Goal: Information Seeking & Learning: Learn about a topic

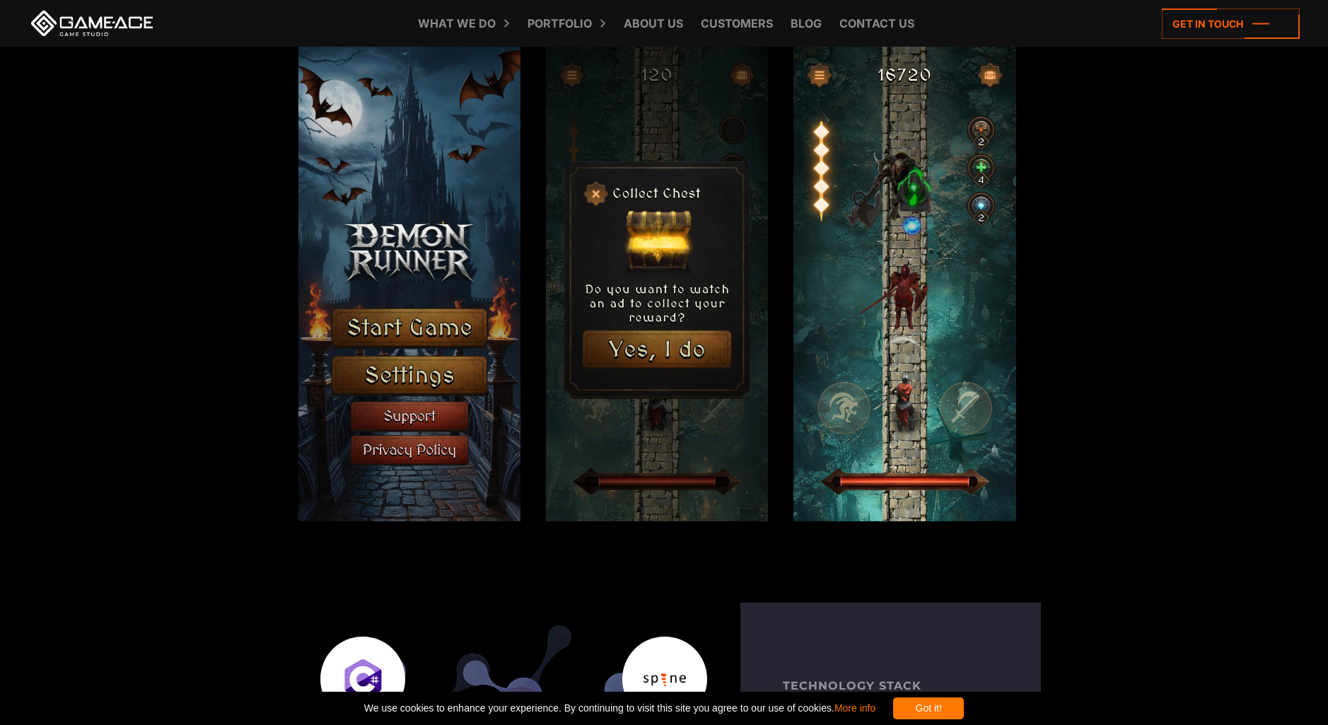
scroll to position [1623, 0]
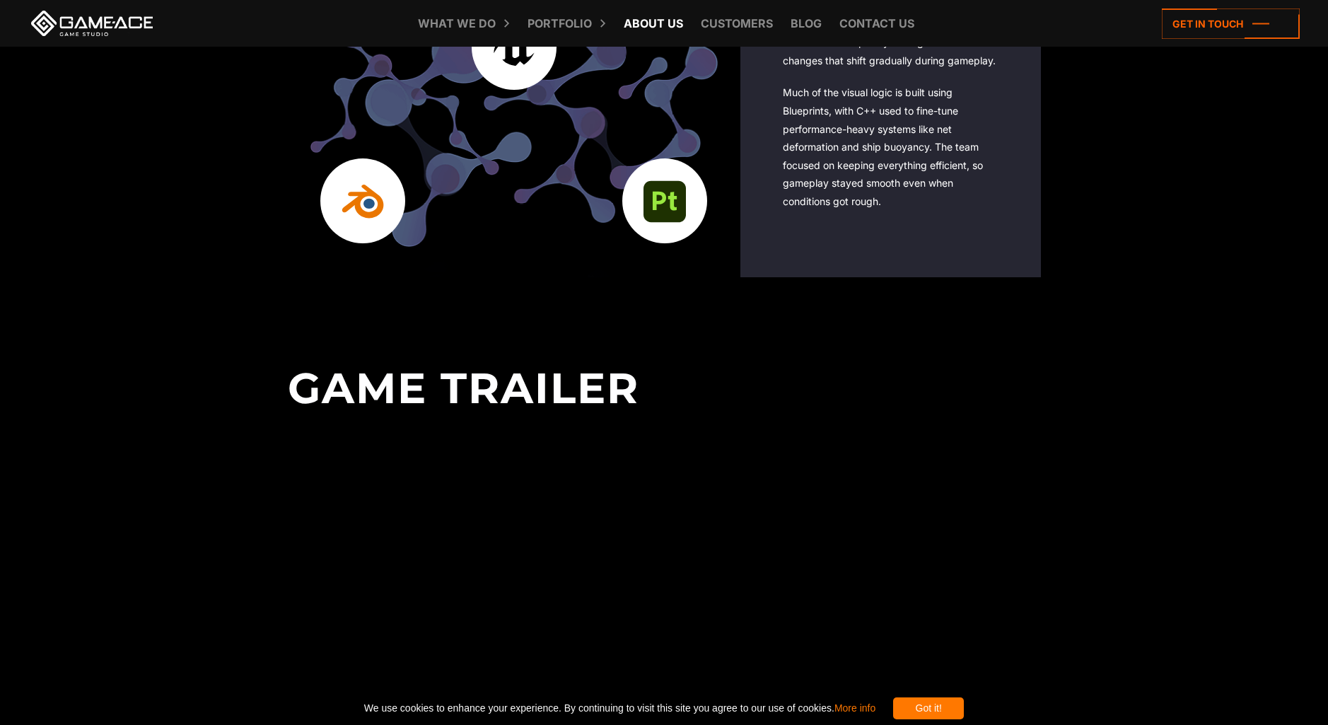
scroll to position [2896, 0]
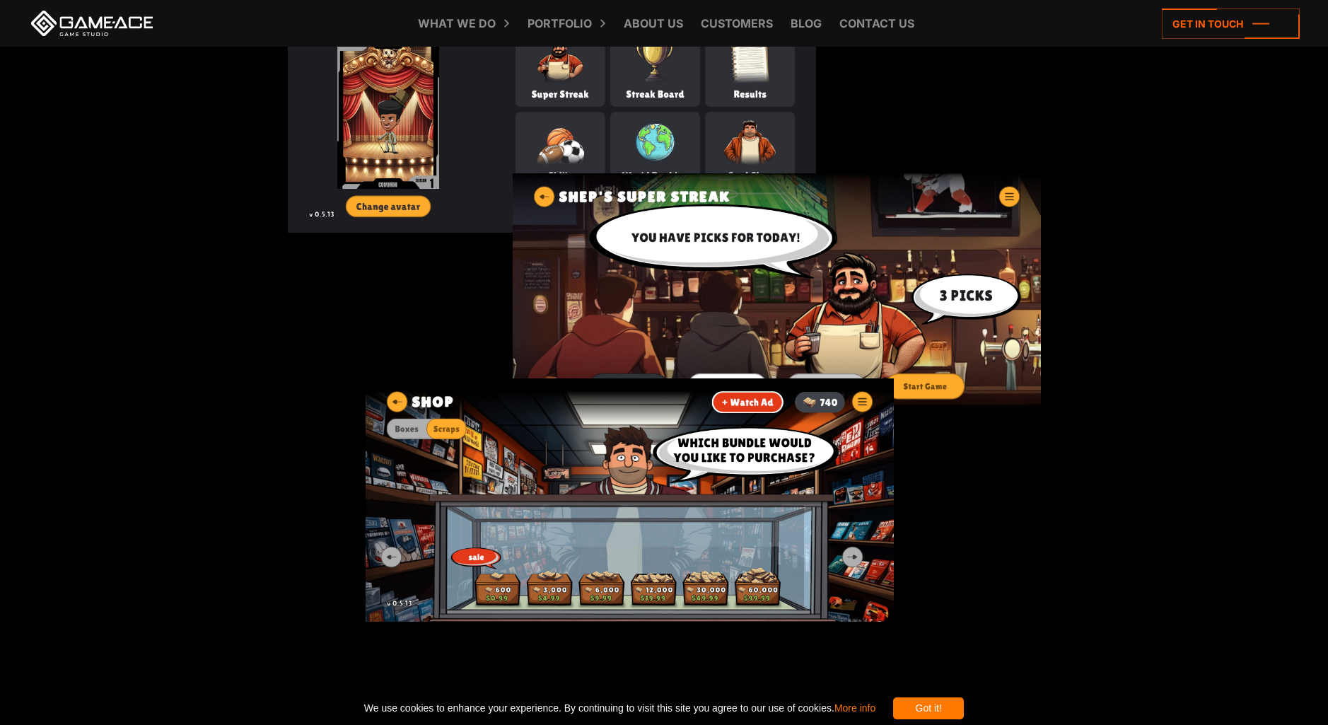
scroll to position [1835, 0]
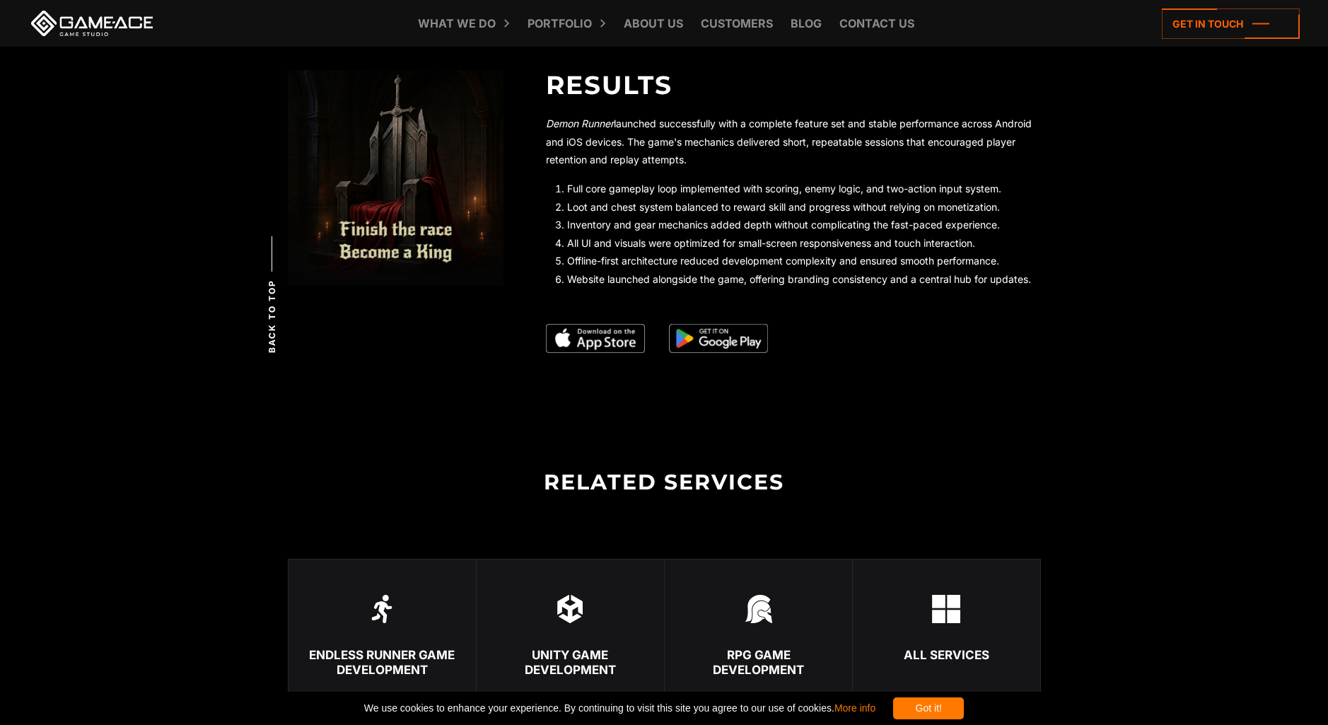
scroll to position [3182, 0]
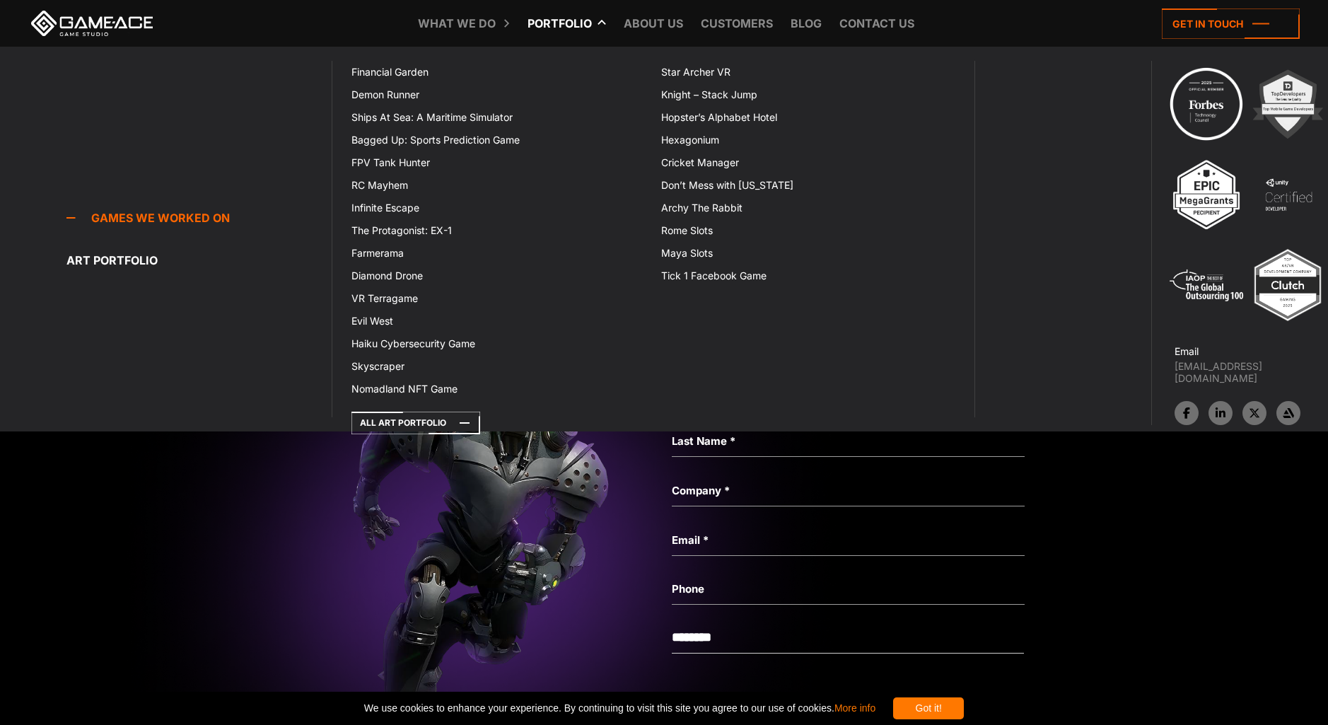
click at [561, 25] on link "Portfolio" at bounding box center [559, 23] width 78 height 47
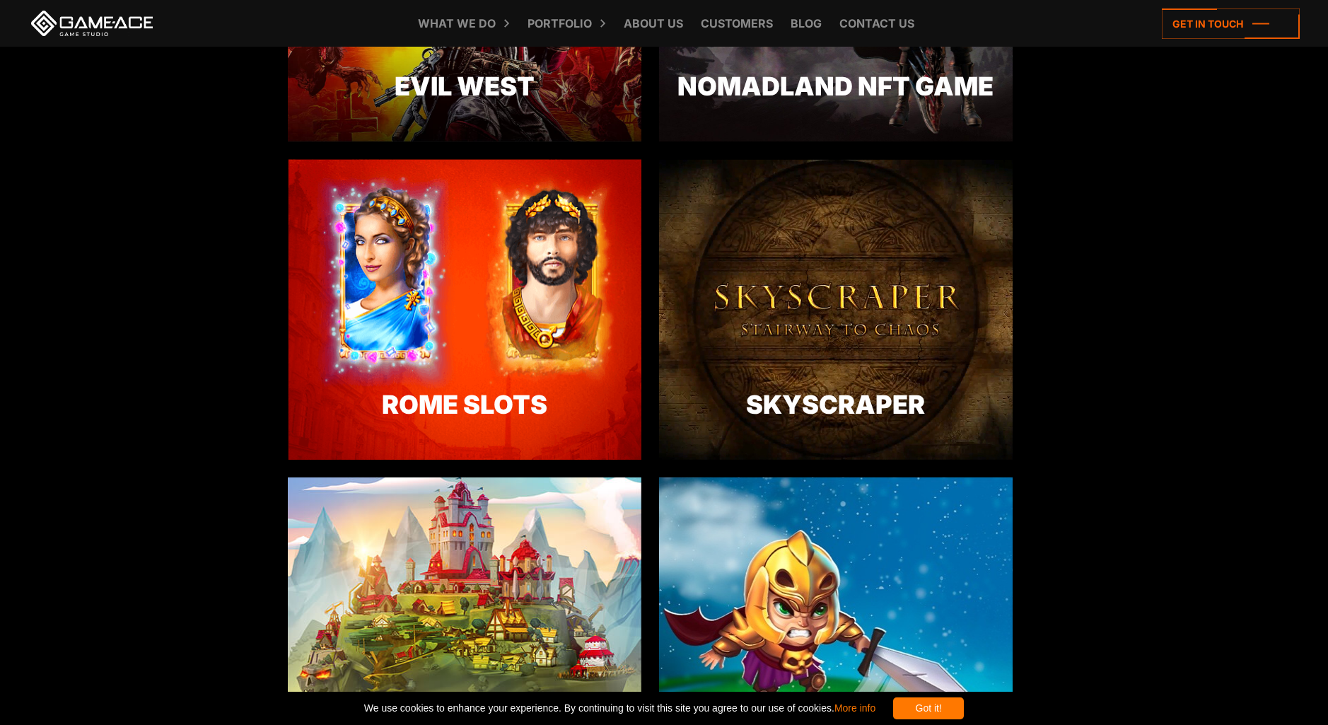
scroll to position [2613, 0]
